Goal: Task Accomplishment & Management: Manage account settings

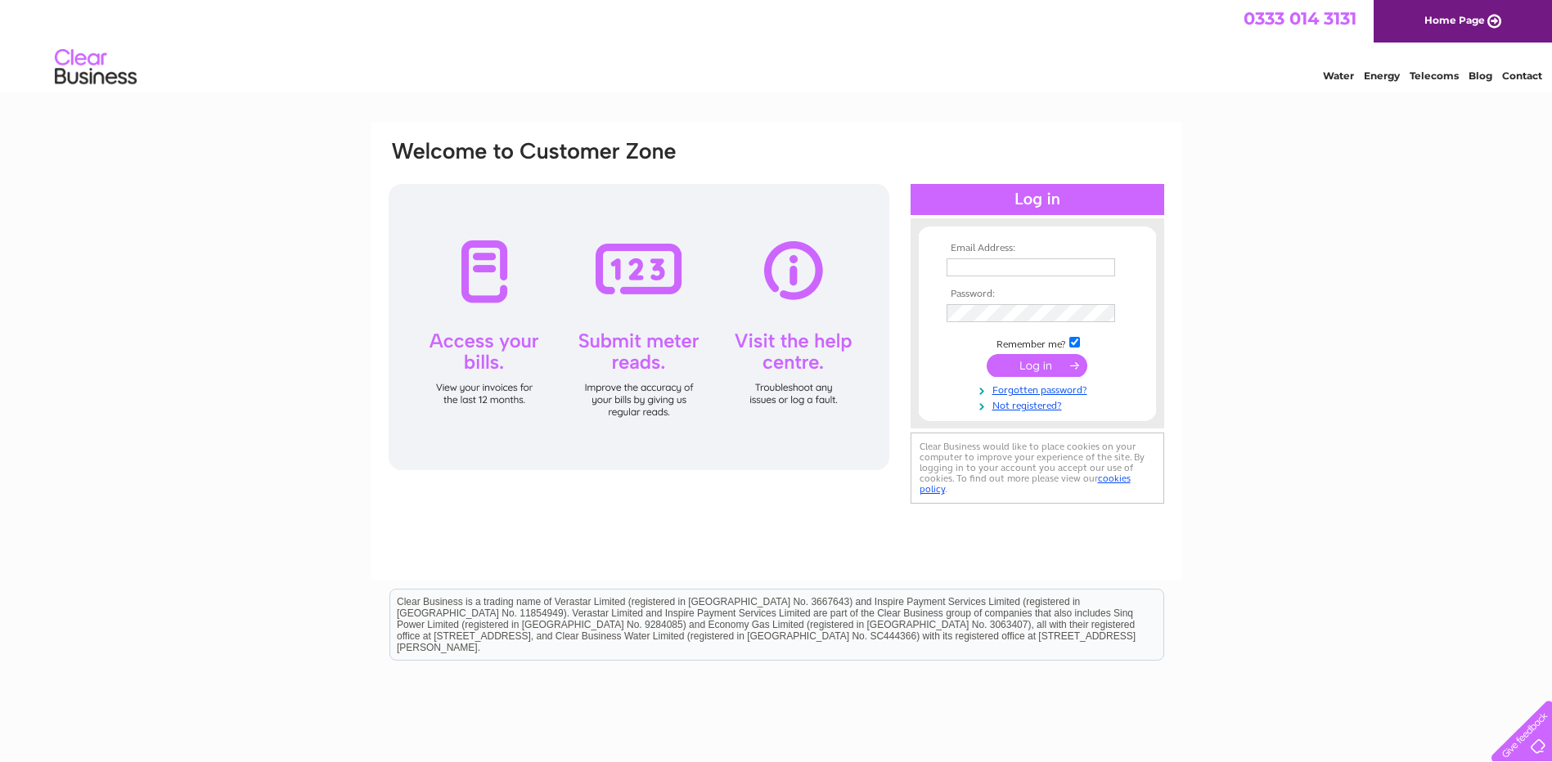
type input "[EMAIL_ADDRESS][DOMAIN_NAME]"
click at [1027, 371] on input "submit" at bounding box center [1036, 365] width 101 height 23
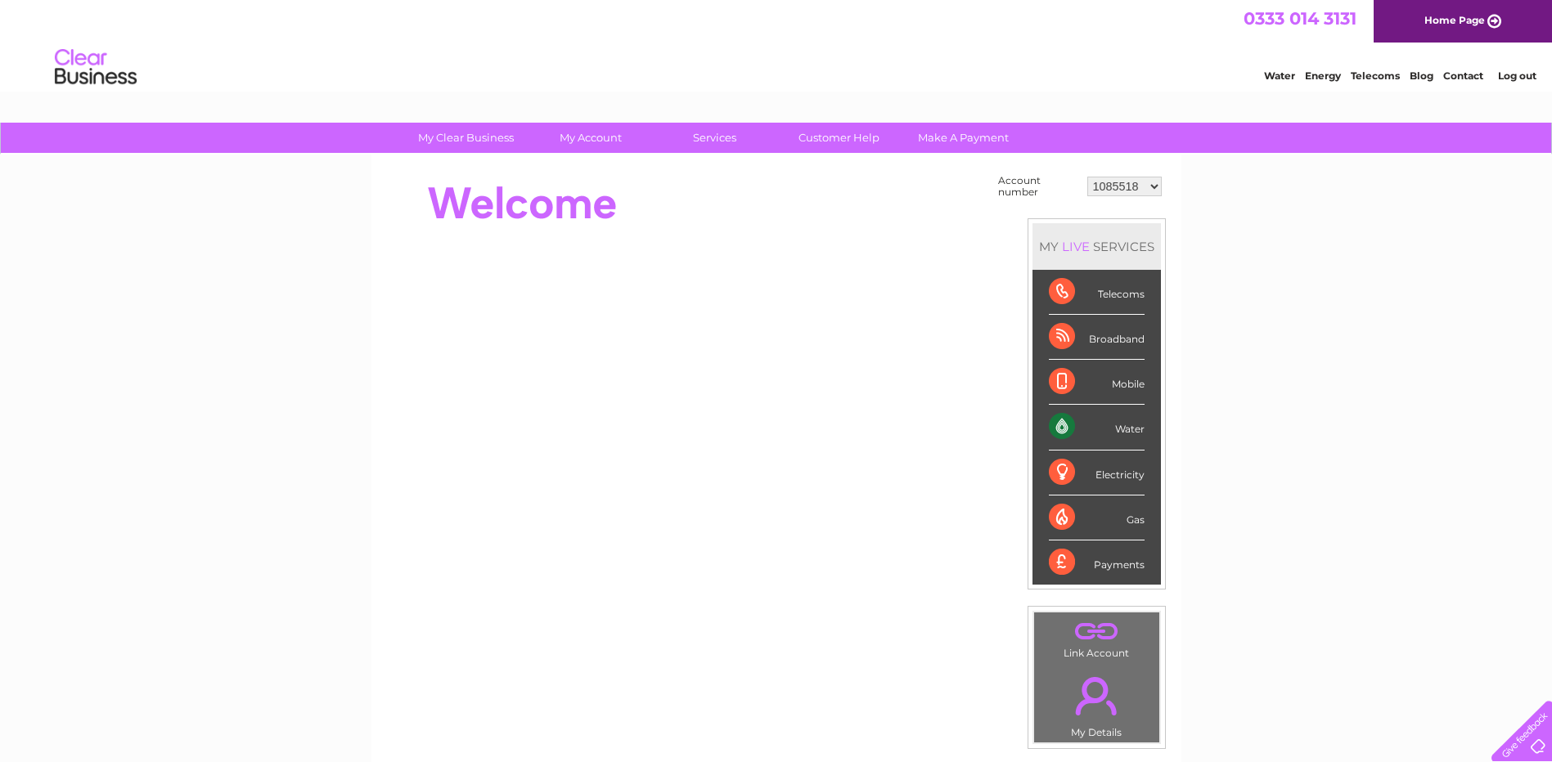
click at [1149, 186] on select "1085518 1149915 30315619" at bounding box center [1124, 187] width 74 height 20
click at [1087, 177] on select "1085518 1149915 30315619" at bounding box center [1124, 187] width 74 height 20
drag, startPoint x: 1150, startPoint y: 184, endPoint x: 1148, endPoint y: 198, distance: 14.1
click at [1150, 184] on select "1085518 1149915 30315619" at bounding box center [1124, 187] width 74 height 20
select select "1149915"
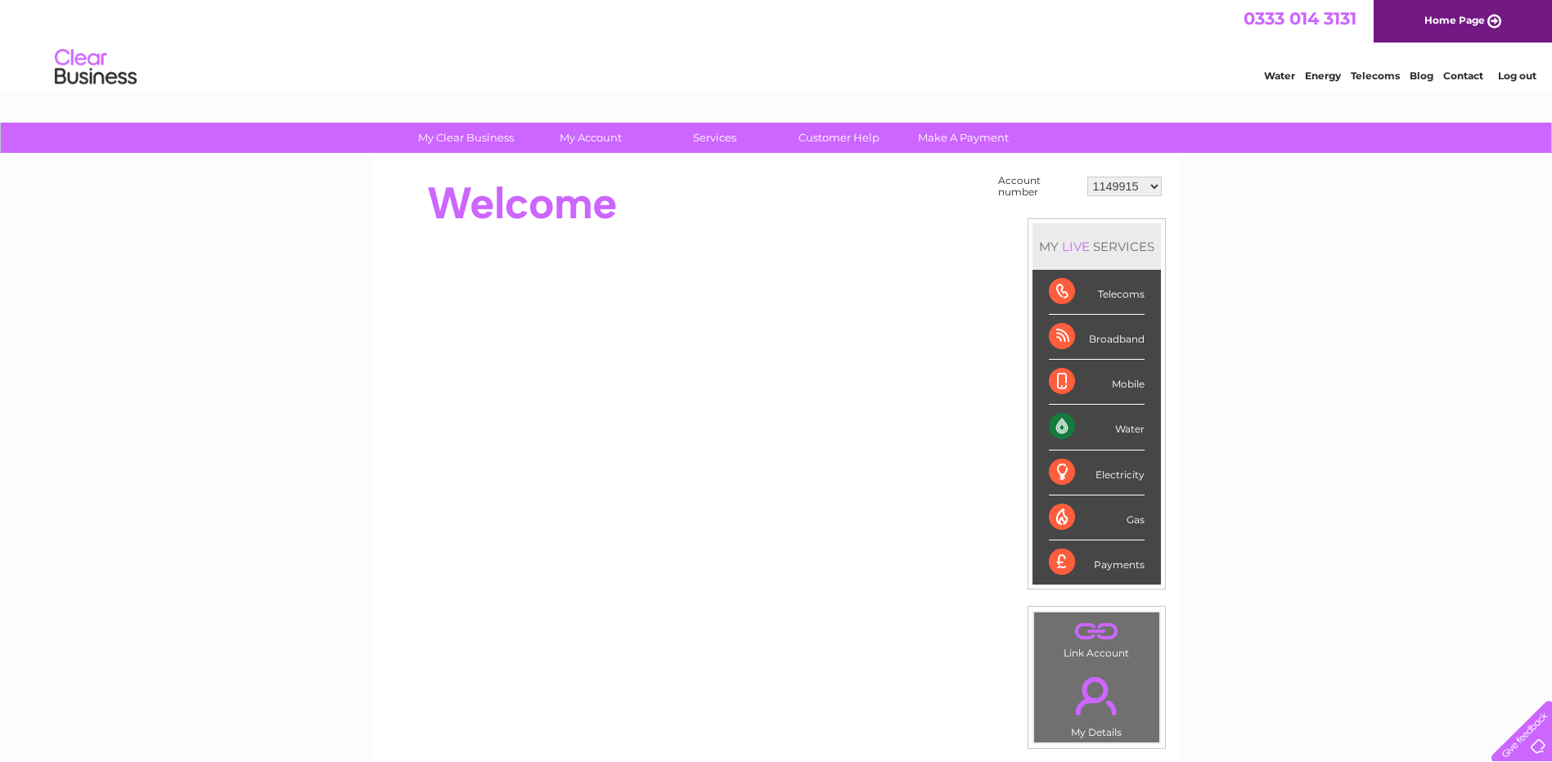
click at [1087, 177] on select "1085518 1149915 30315619" at bounding box center [1124, 187] width 74 height 20
click at [1152, 193] on select "1085518 1149915 30315619" at bounding box center [1124, 187] width 74 height 20
select select "30315619"
click at [1087, 177] on select "1085518 1149915 30315619" at bounding box center [1124, 187] width 74 height 20
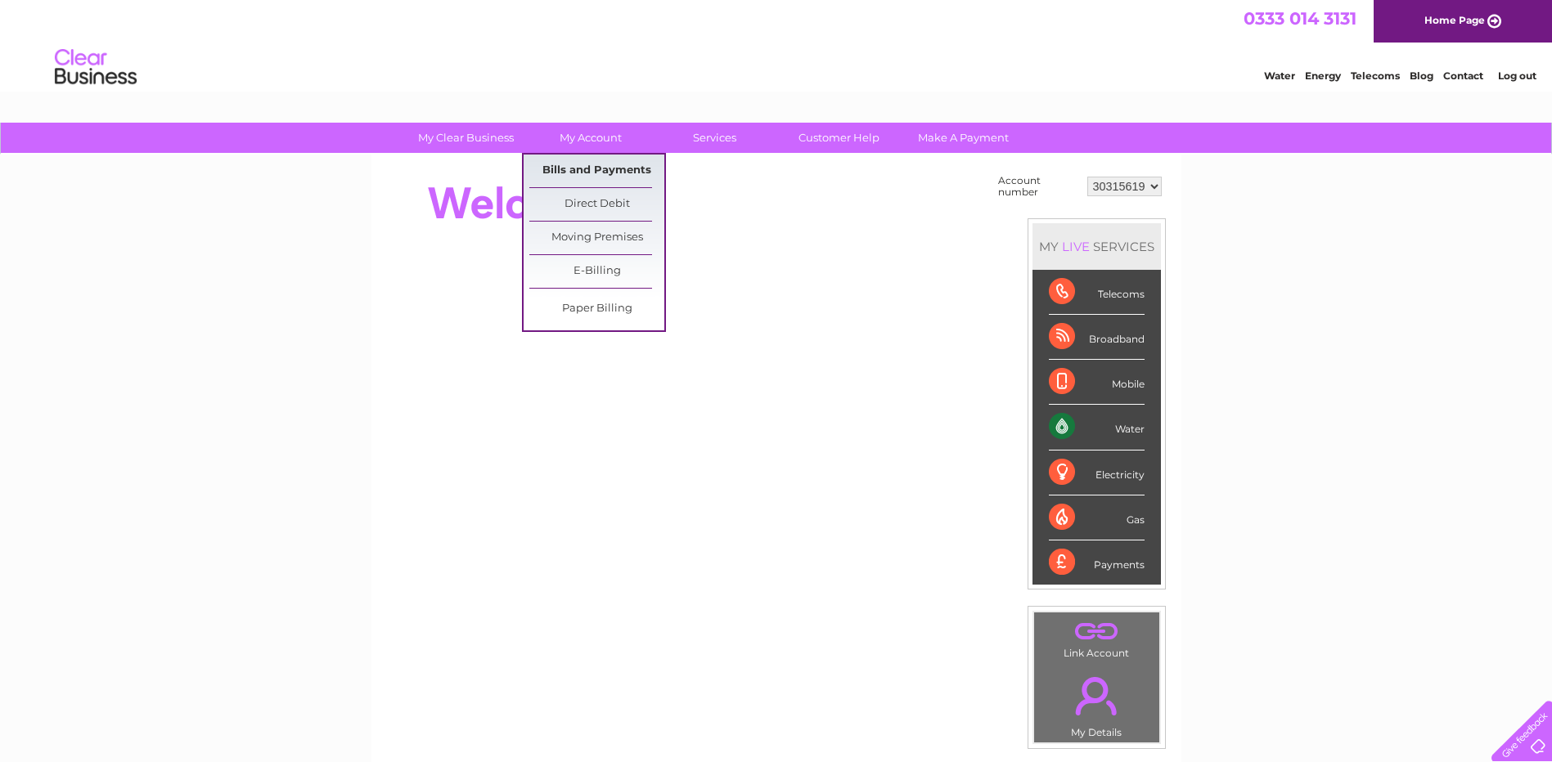
click at [577, 173] on link "Bills and Payments" at bounding box center [596, 171] width 135 height 33
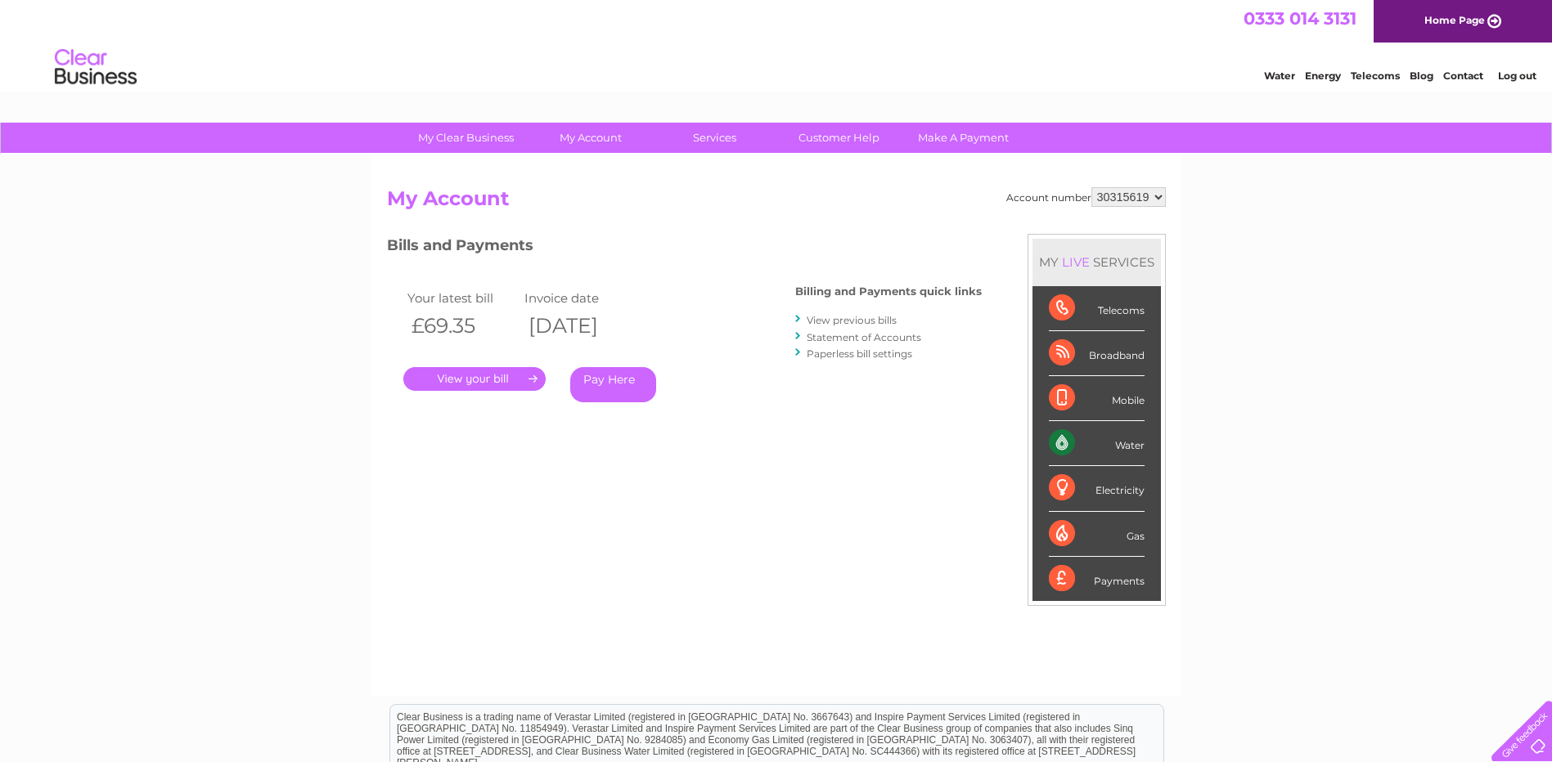
click at [506, 379] on link "." at bounding box center [474, 379] width 142 height 24
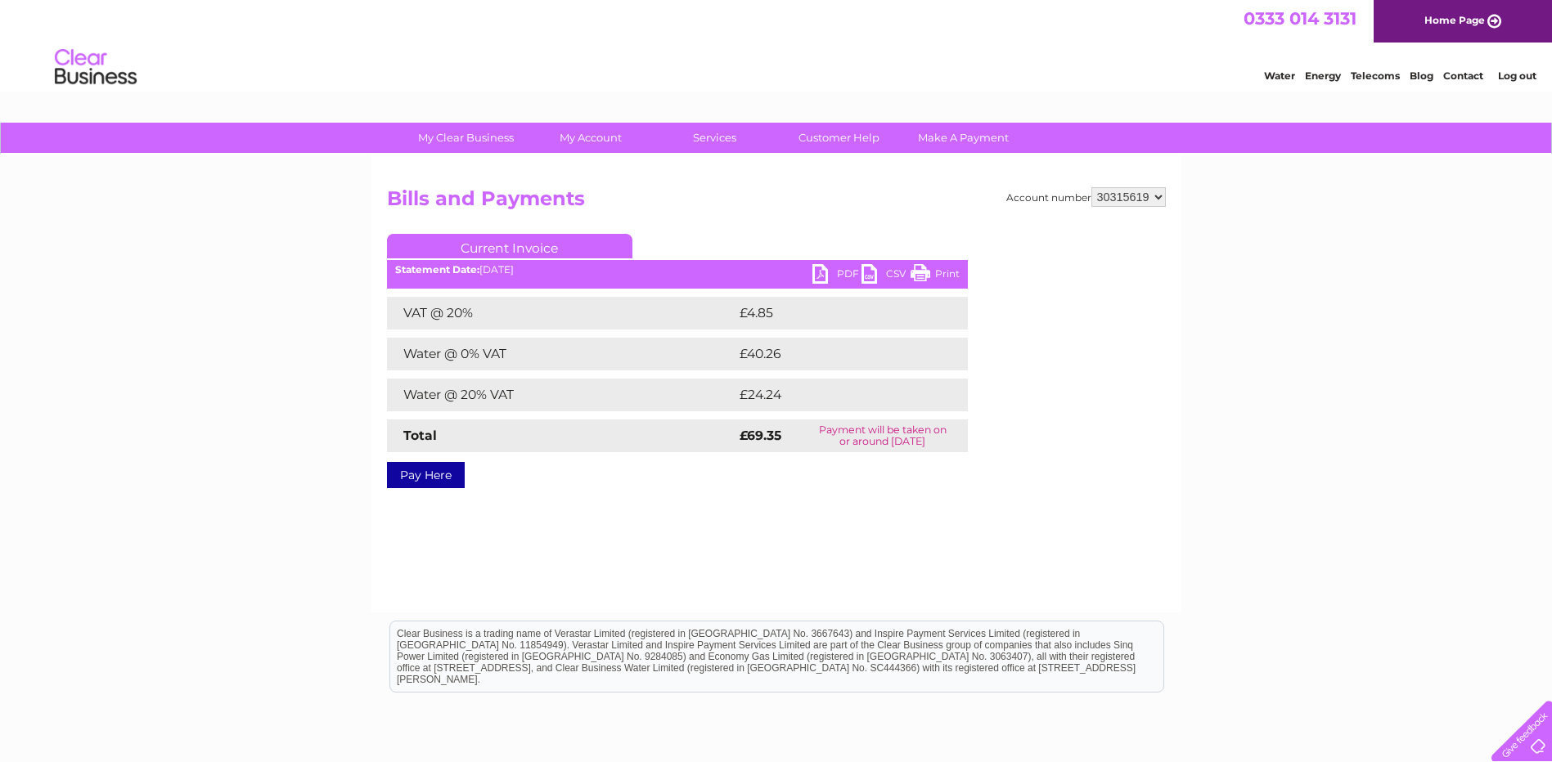
click at [827, 271] on link "PDF" at bounding box center [836, 276] width 49 height 24
click at [817, 281] on link "PDF" at bounding box center [836, 276] width 49 height 24
drag, startPoint x: 1157, startPoint y: 195, endPoint x: 1157, endPoint y: 207, distance: 12.3
click at [1157, 195] on select "1085518 1149915 30315619" at bounding box center [1128, 197] width 74 height 20
select select "1149915"
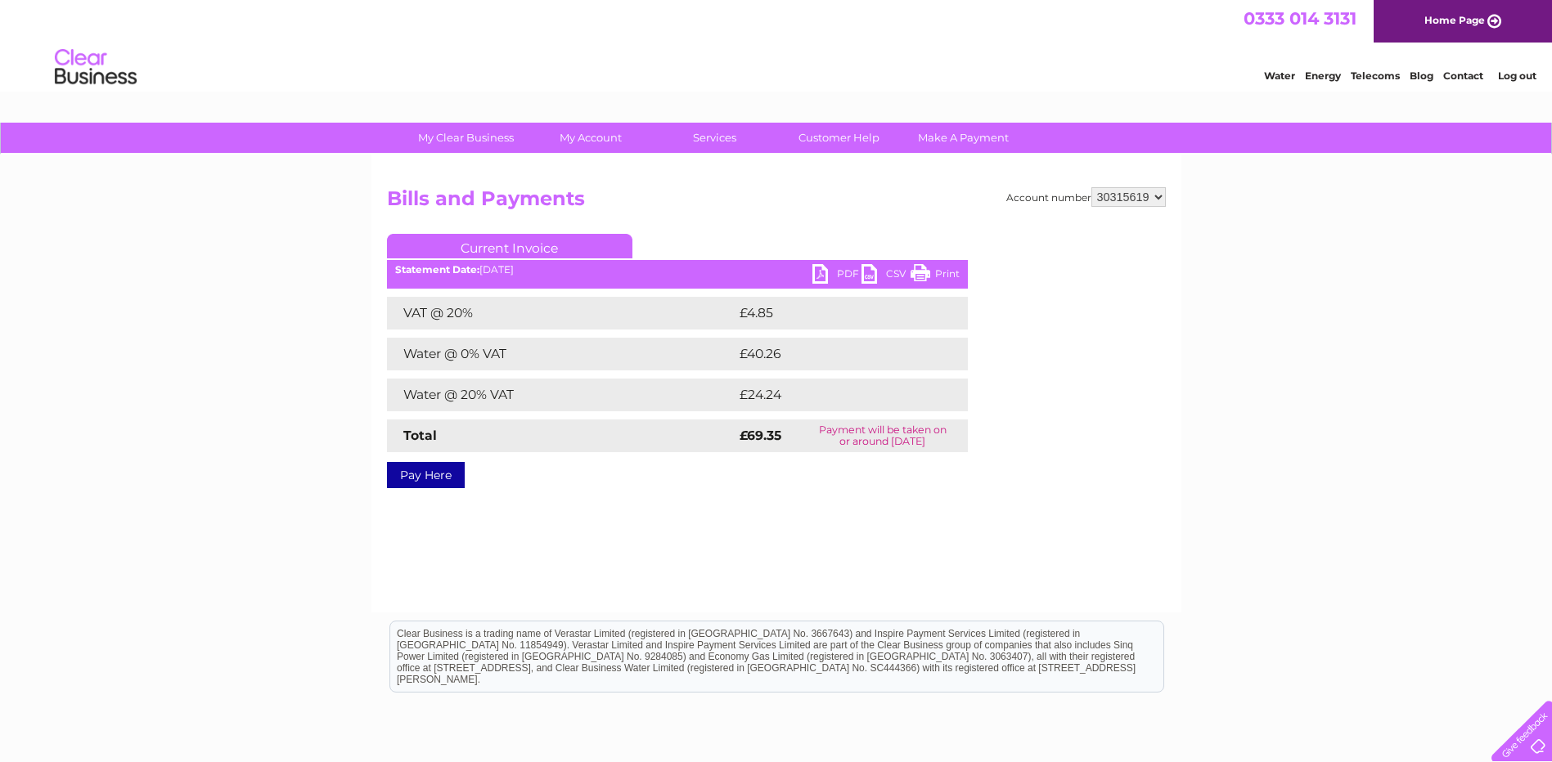
click at [1091, 187] on select "1085518 1149915 30315619" at bounding box center [1128, 197] width 74 height 20
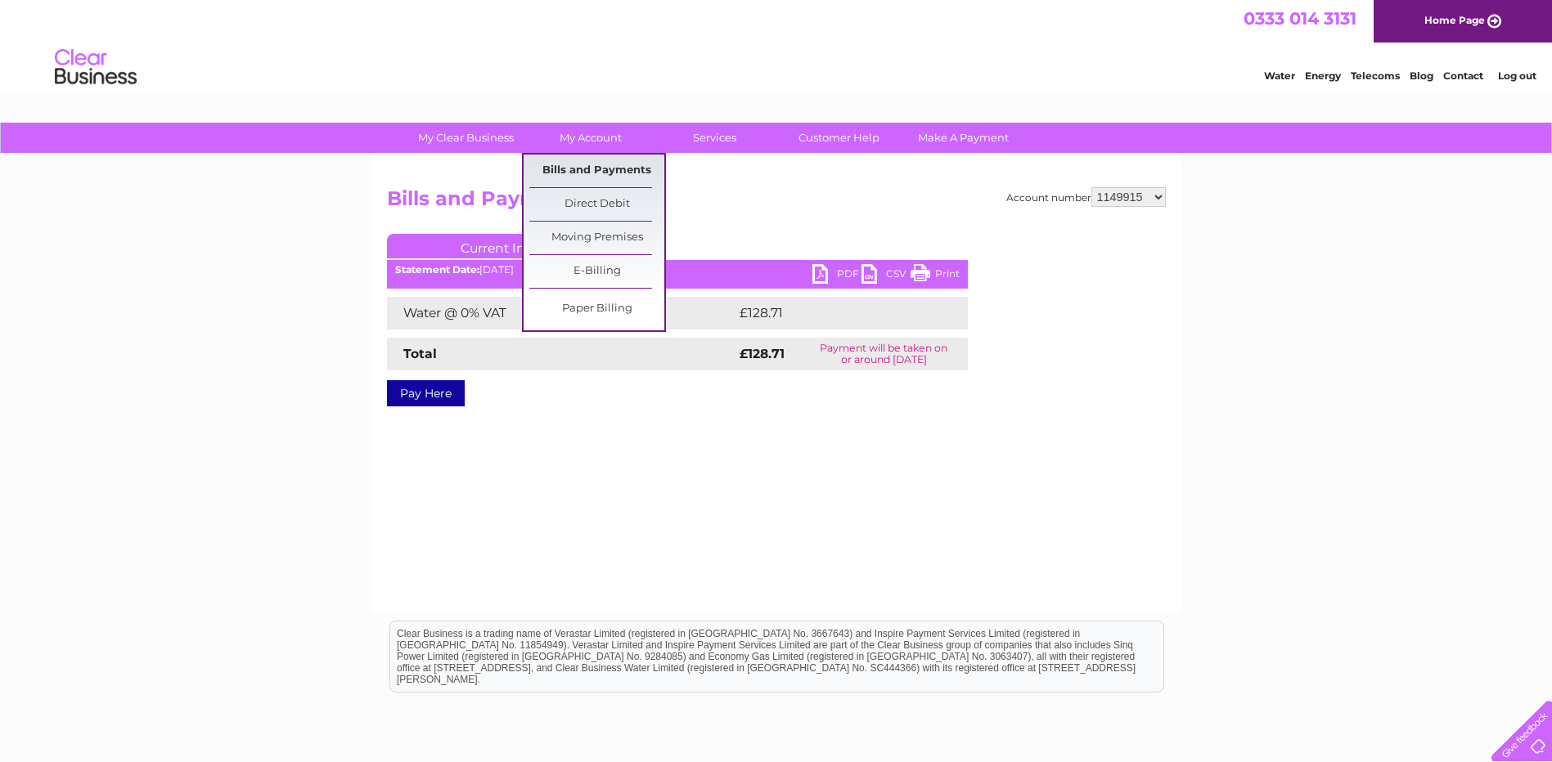
click at [586, 173] on link "Bills and Payments" at bounding box center [596, 171] width 135 height 33
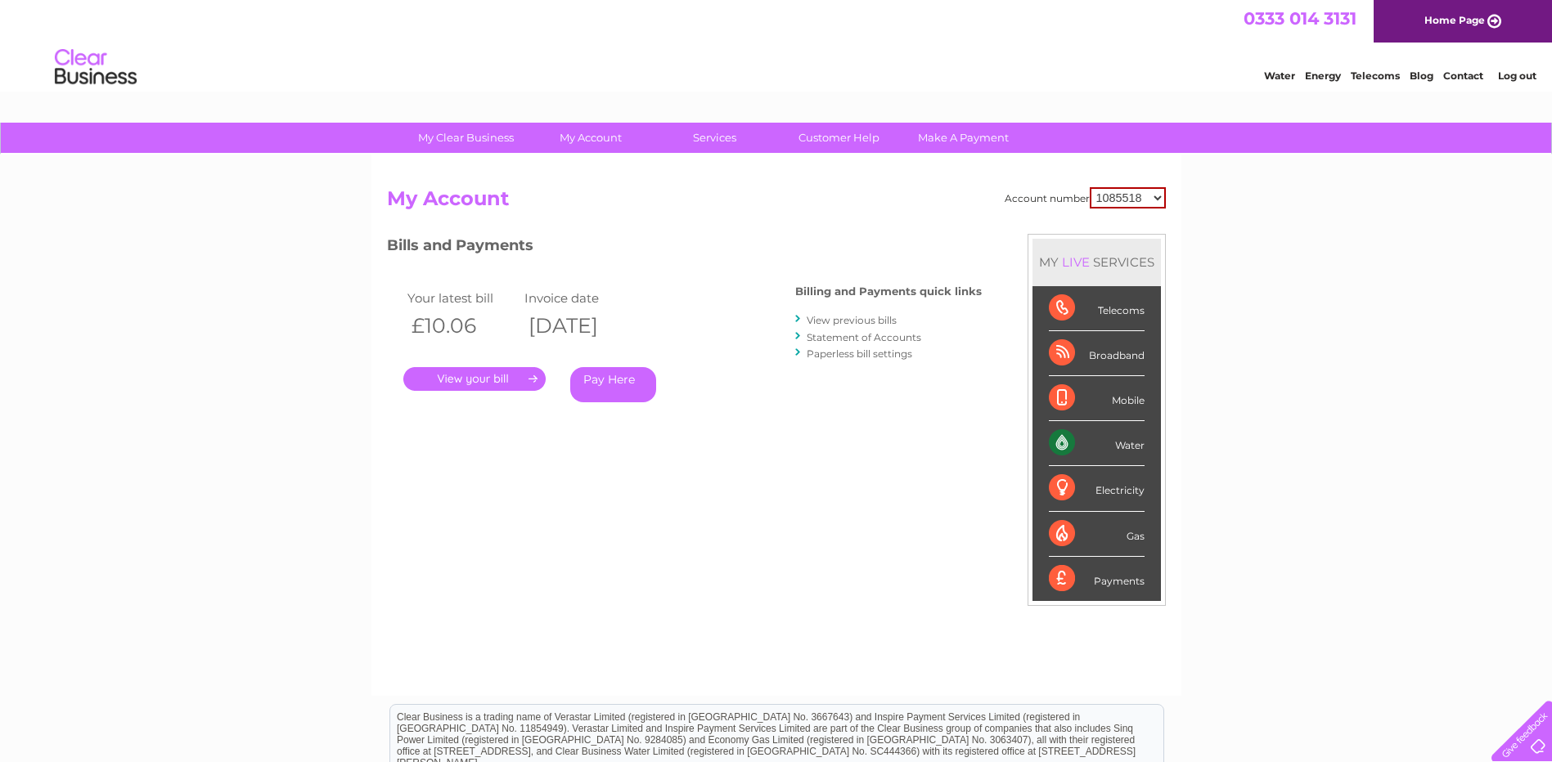
click at [481, 380] on link "." at bounding box center [474, 379] width 142 height 24
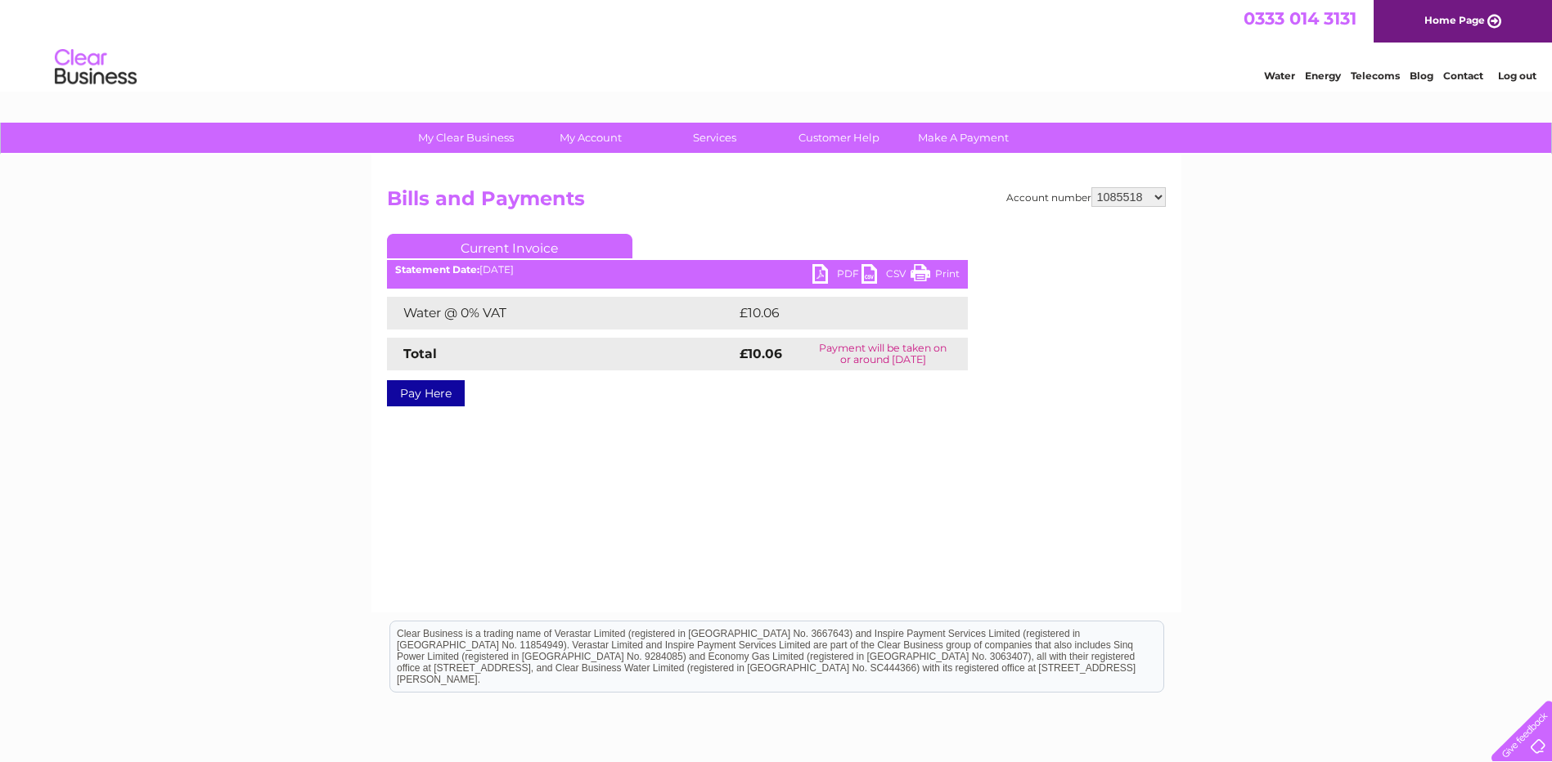
click at [829, 267] on link "PDF" at bounding box center [836, 276] width 49 height 24
drag, startPoint x: 1156, startPoint y: 191, endPoint x: 1151, endPoint y: 209, distance: 18.7
click at [1156, 191] on select "1085518 1149915 30315619" at bounding box center [1128, 197] width 74 height 20
click at [1091, 187] on select "1085518 1149915 30315619" at bounding box center [1128, 197] width 74 height 20
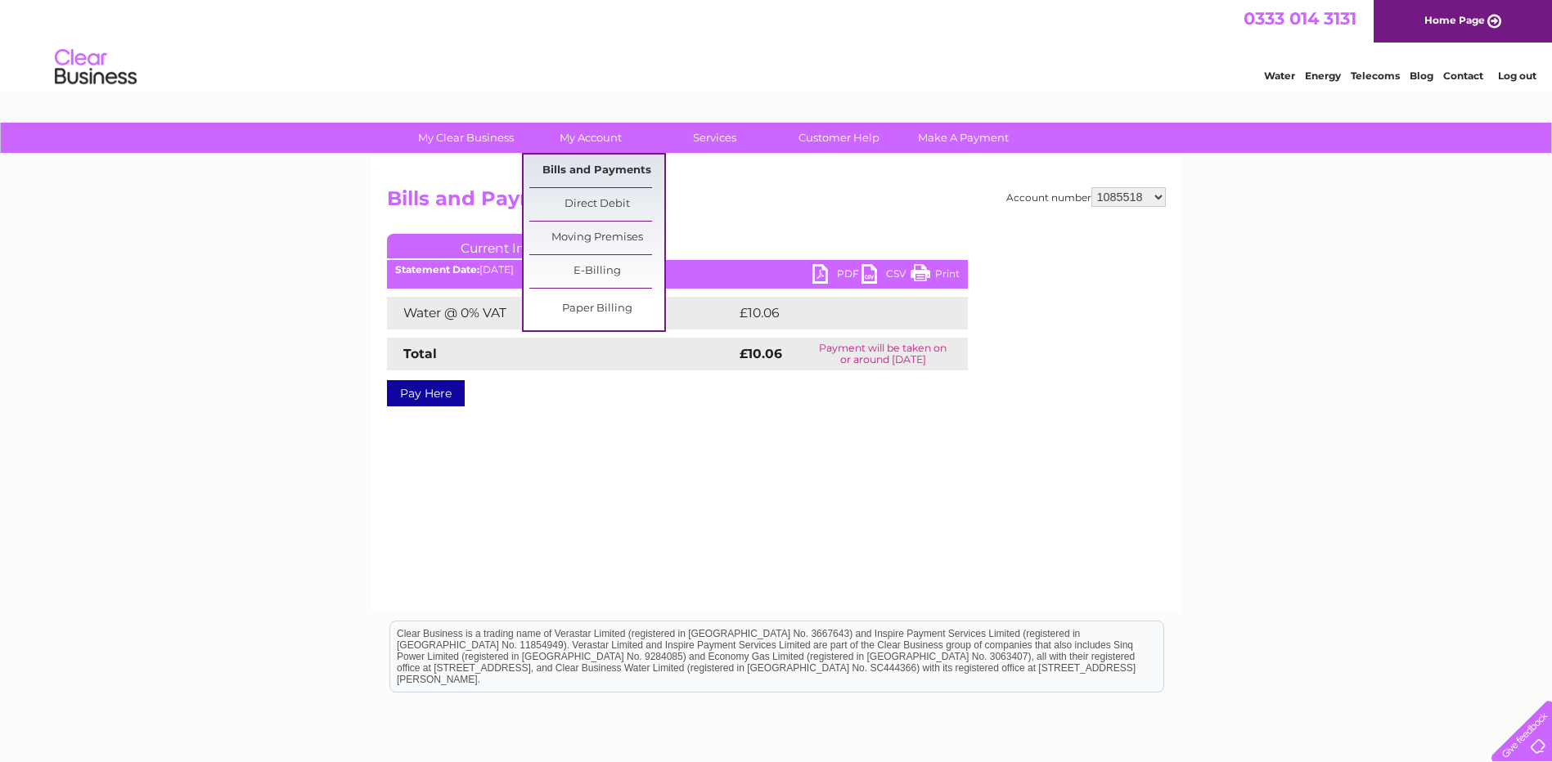
click at [574, 164] on link "Bills and Payments" at bounding box center [596, 171] width 135 height 33
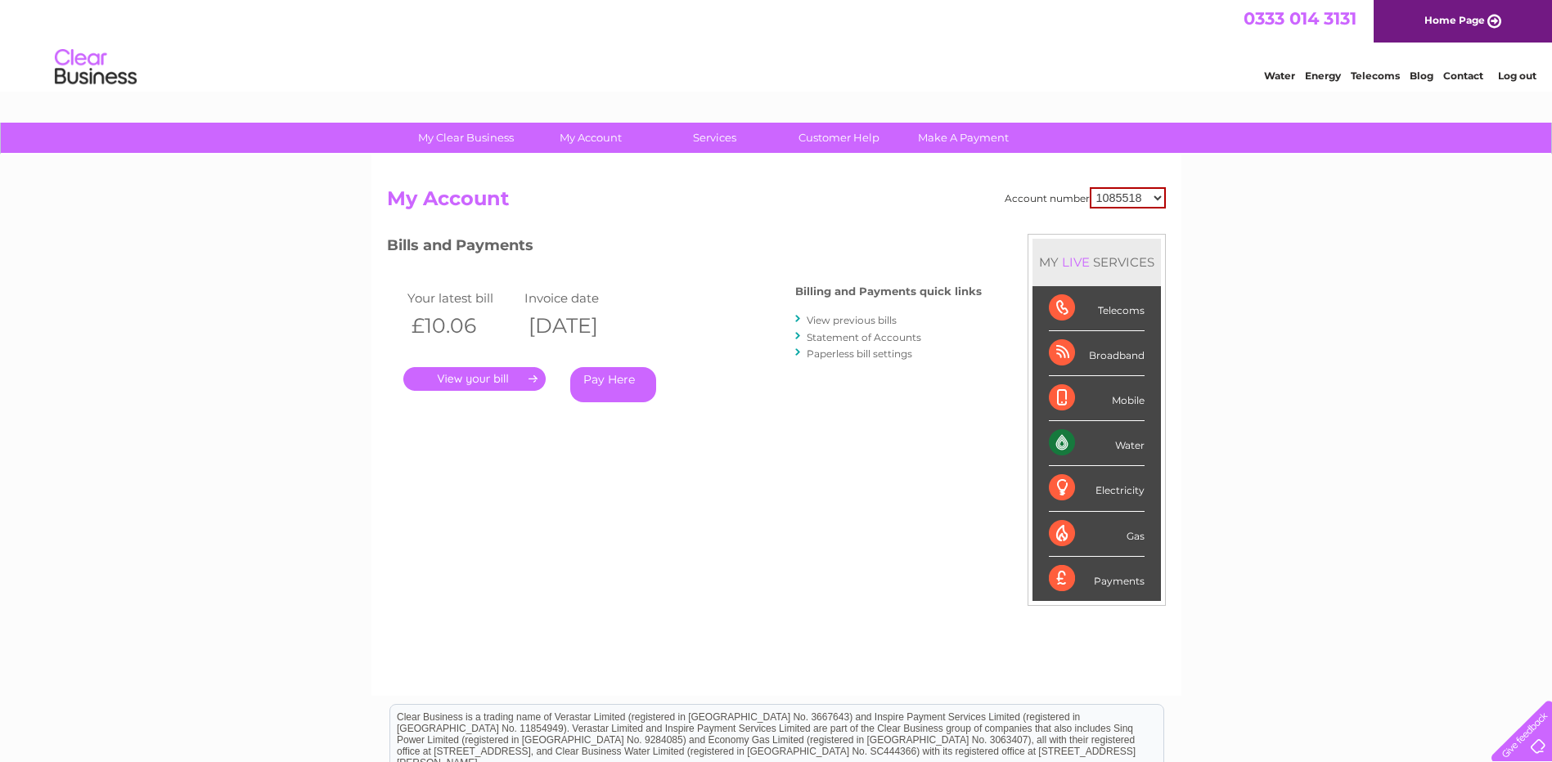
click at [1159, 196] on select "1085518 1149915 30315619" at bounding box center [1128, 197] width 76 height 21
select select "1149915"
click at [1090, 187] on select "1085518 1149915 30315619" at bounding box center [1128, 197] width 76 height 21
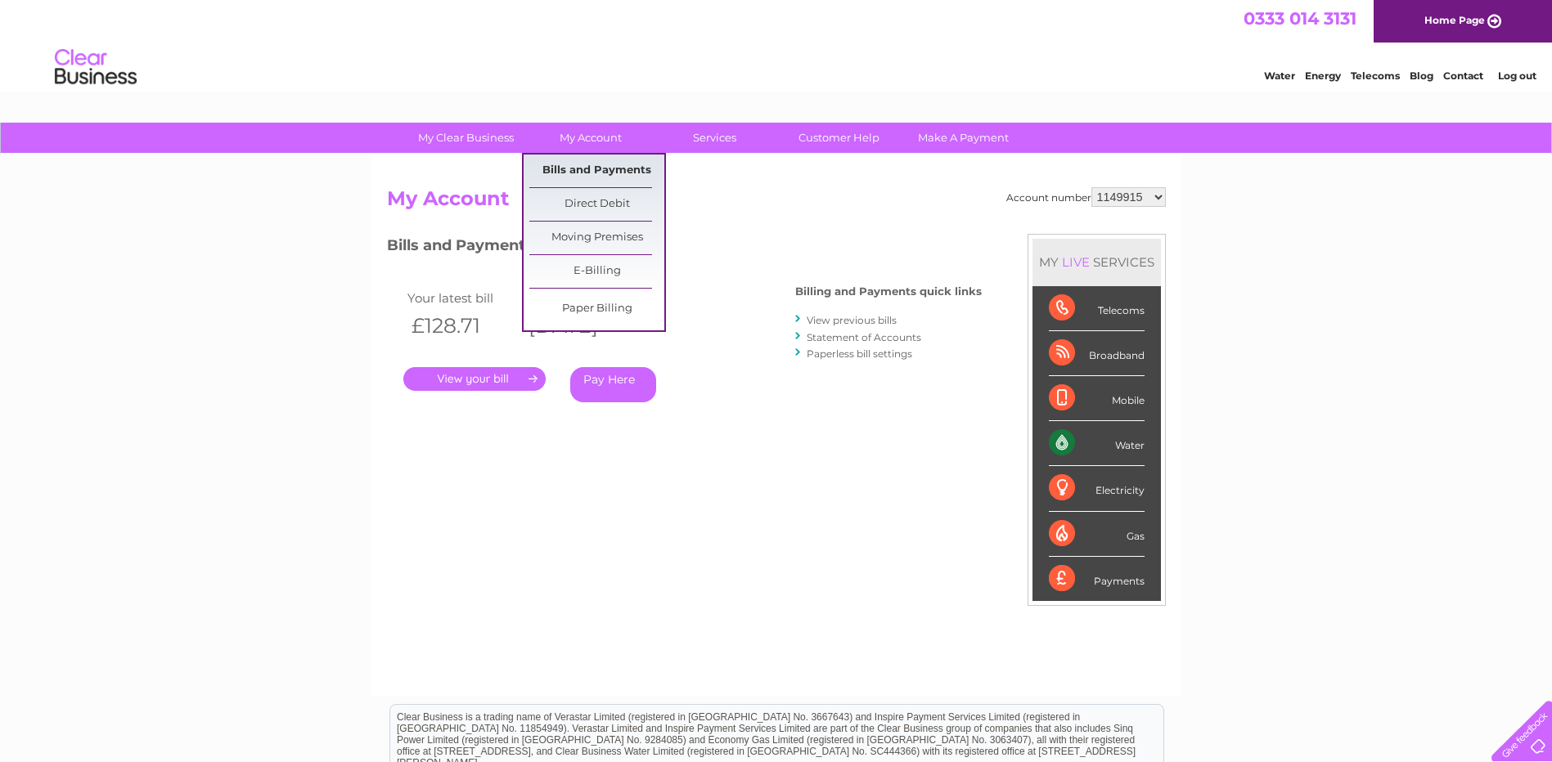
click at [588, 172] on link "Bills and Payments" at bounding box center [596, 171] width 135 height 33
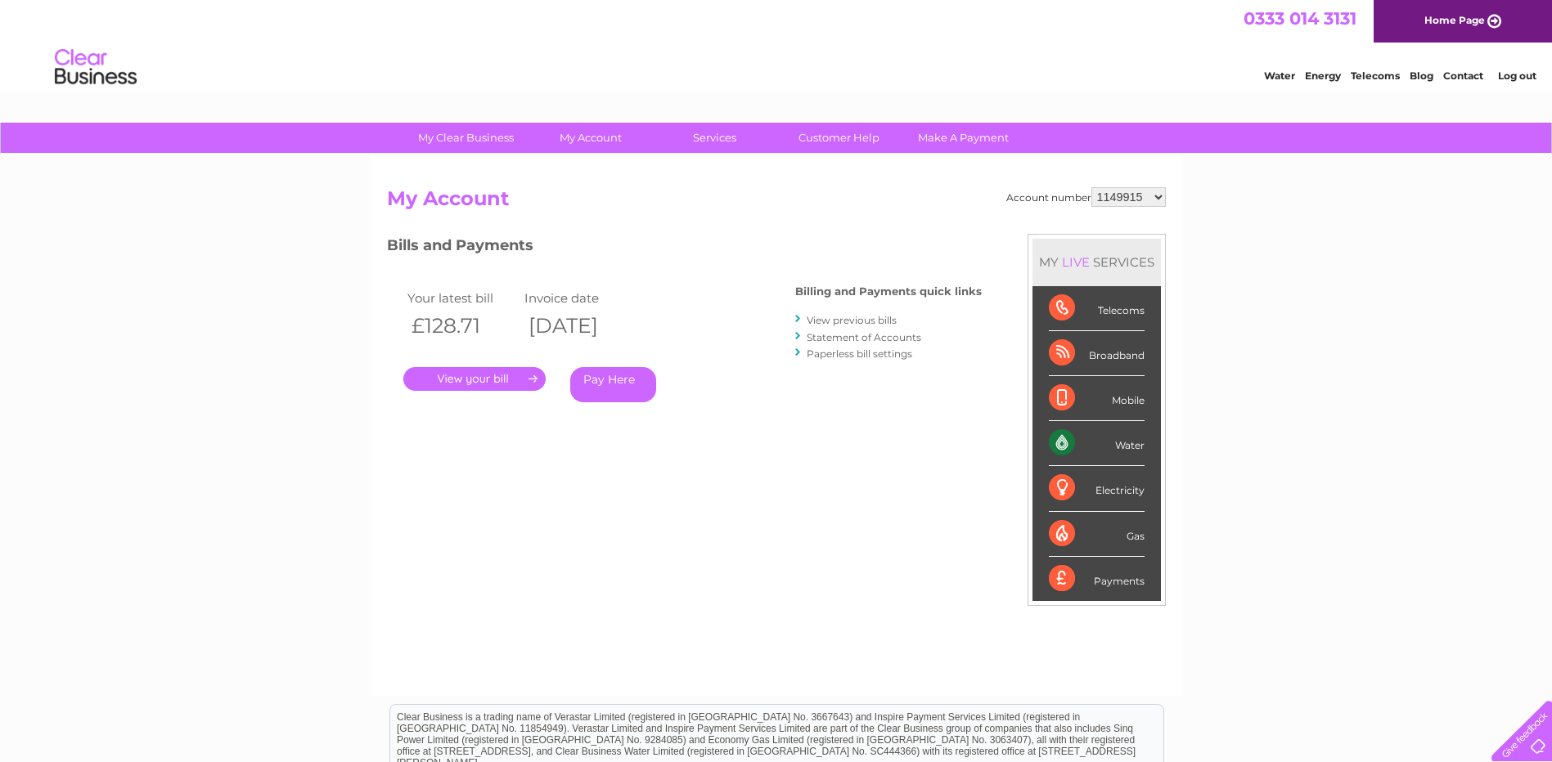
click at [474, 378] on link "." at bounding box center [474, 379] width 142 height 24
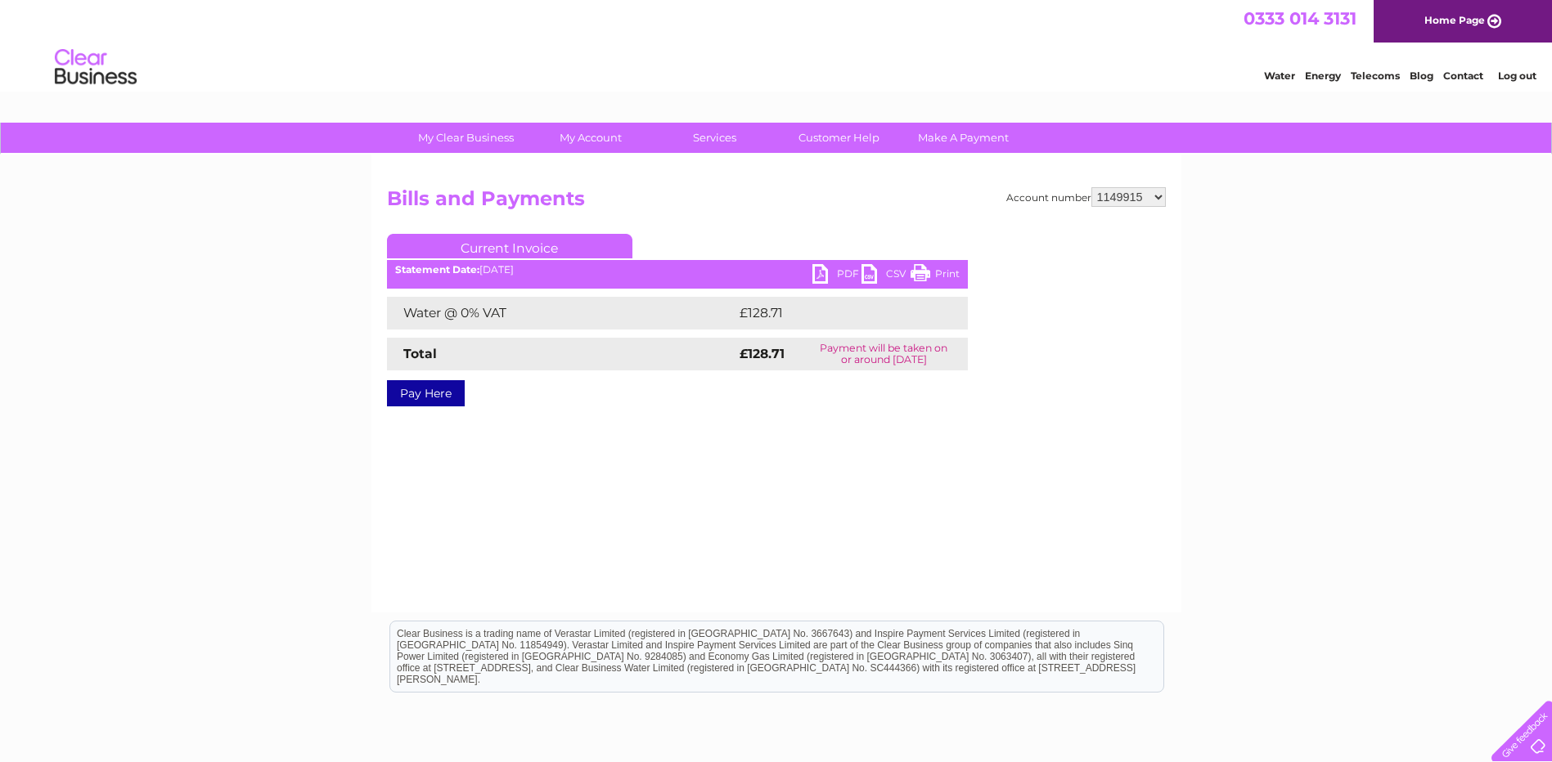
click at [820, 272] on link "PDF" at bounding box center [836, 276] width 49 height 24
click at [1503, 76] on link "Log out" at bounding box center [1517, 76] width 38 height 12
